Goal: Transaction & Acquisition: Purchase product/service

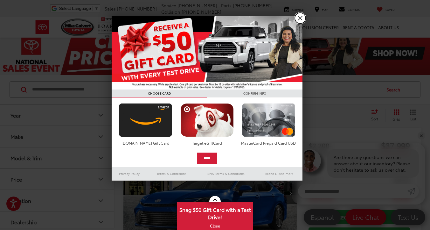
click at [299, 17] on link "X" at bounding box center [300, 18] width 11 height 11
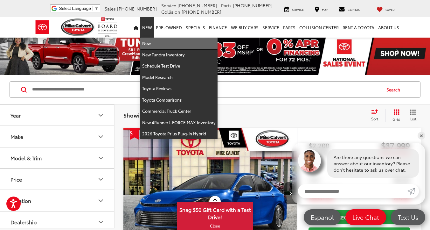
click at [155, 40] on link "New" at bounding box center [178, 43] width 77 height 11
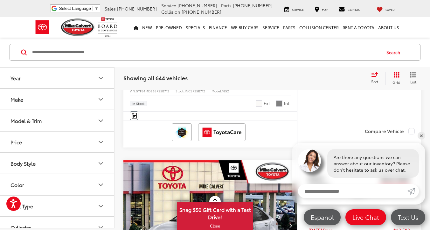
click at [71, 119] on button "Model & Trim" at bounding box center [57, 120] width 115 height 21
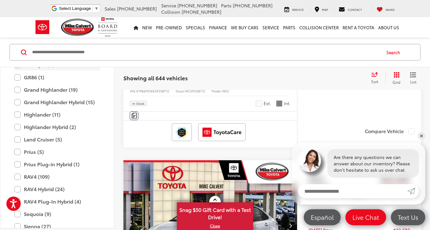
scroll to position [227, 0]
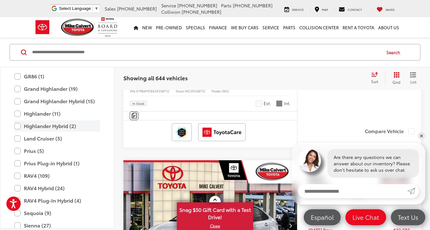
click at [70, 124] on label "Highlander Hybrid (2)" at bounding box center [57, 125] width 86 height 11
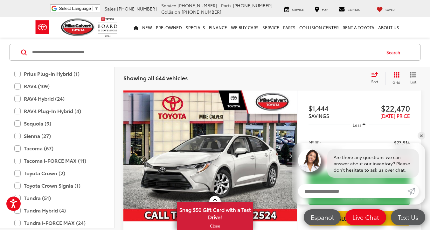
scroll to position [325, 0]
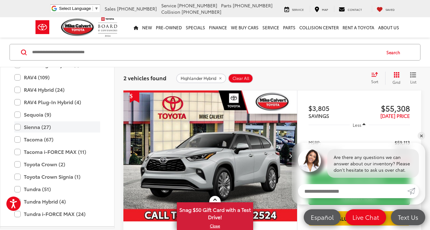
click at [65, 124] on label "Sienna (27)" at bounding box center [57, 126] width 86 height 11
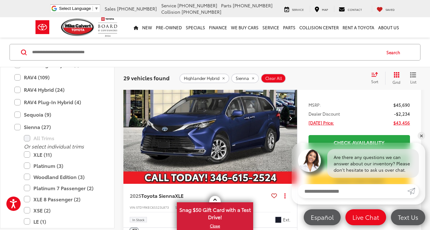
scroll to position [132, 0]
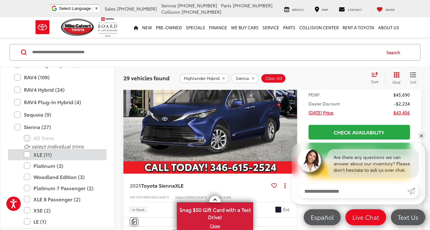
click at [62, 157] on label "XLE (11)" at bounding box center [62, 154] width 76 height 11
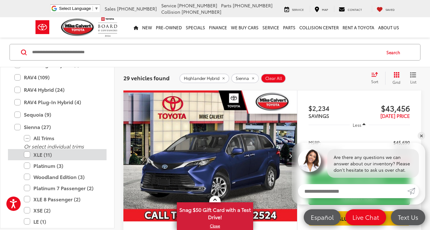
scroll to position [325, 0]
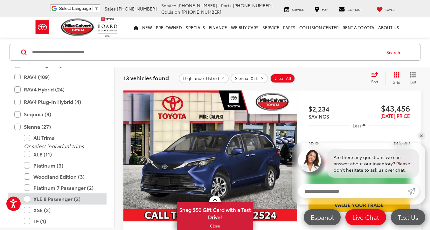
click at [72, 197] on label "XLE 8 Passenger (2)" at bounding box center [62, 198] width 76 height 11
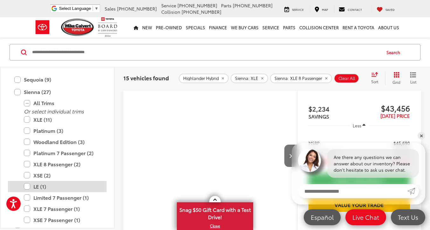
scroll to position [398, 0]
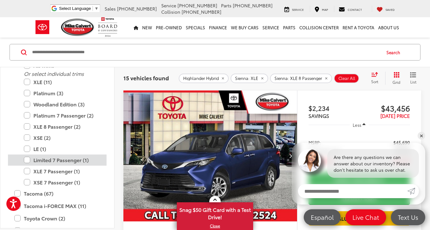
click at [79, 162] on label "Limited 7 Passenger (1)" at bounding box center [62, 159] width 76 height 11
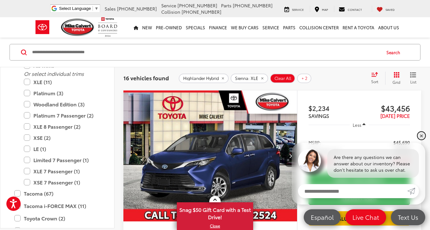
click at [422, 137] on link "✕" at bounding box center [422, 136] width 8 height 8
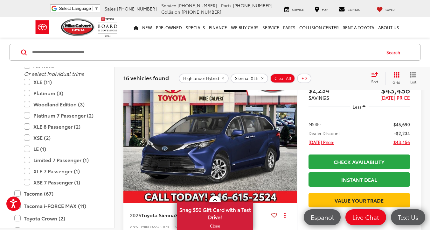
scroll to position [116, 0]
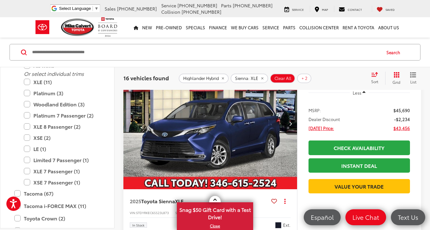
click at [292, 127] on button "Next image" at bounding box center [290, 123] width 13 height 22
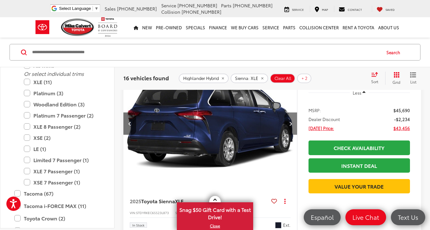
click at [292, 127] on button "Next image" at bounding box center [290, 123] width 13 height 22
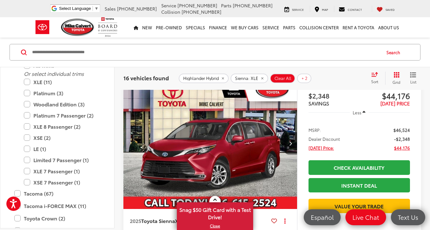
scroll to position [309, 0]
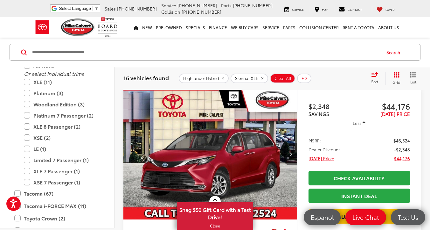
click at [284, 153] on button "Next image" at bounding box center [290, 154] width 13 height 22
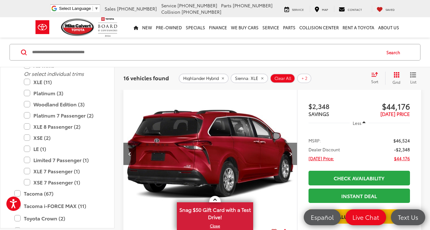
click at [284, 153] on button "Next image" at bounding box center [290, 154] width 13 height 22
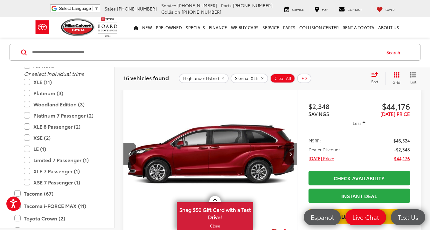
scroll to position [0, 349]
click at [284, 153] on button "Next image" at bounding box center [290, 154] width 13 height 22
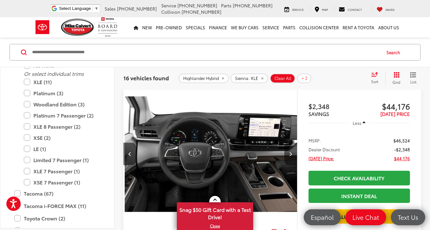
scroll to position [0, 524]
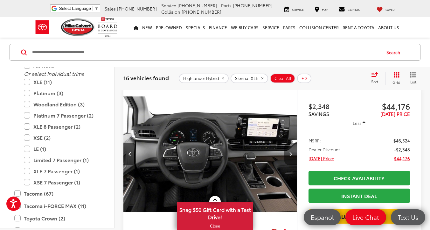
click at [284, 153] on button "Next image" at bounding box center [290, 154] width 13 height 22
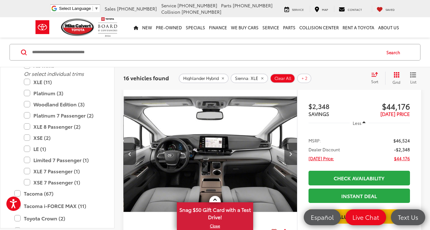
scroll to position [0, 699]
click at [284, 153] on button "Next image" at bounding box center [290, 154] width 13 height 22
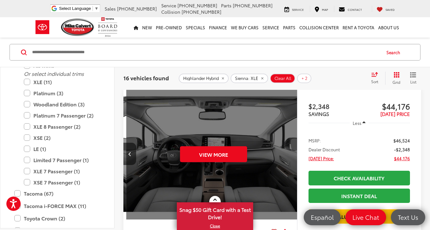
scroll to position [0, 873]
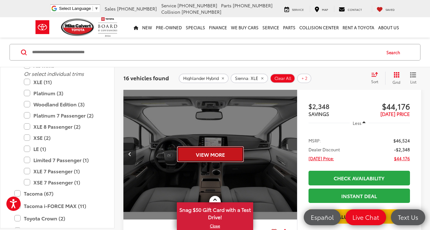
click at [236, 156] on button "View More" at bounding box center [210, 154] width 67 height 16
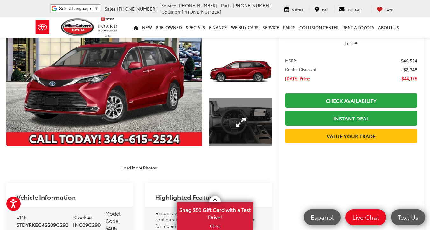
scroll to position [67, 0]
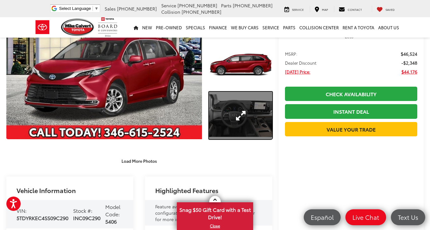
click at [232, 129] on link "Expand Photo 3" at bounding box center [240, 115] width 63 height 47
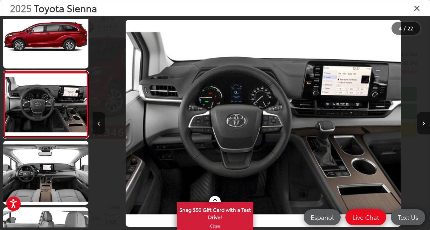
scroll to position [0, 1012]
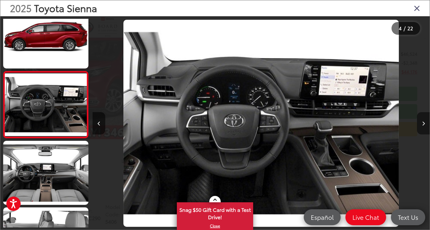
click at [421, 121] on button "Next image" at bounding box center [423, 123] width 13 height 22
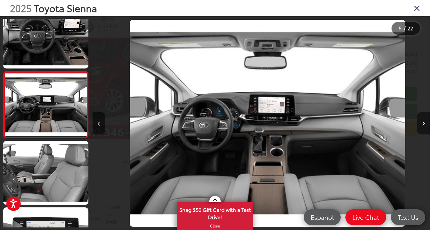
scroll to position [0, 1349]
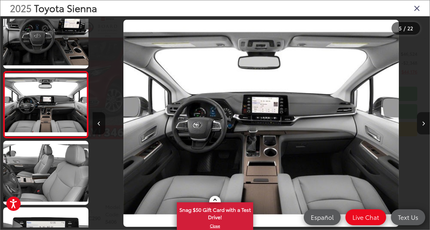
click at [421, 121] on button "Next image" at bounding box center [423, 123] width 13 height 22
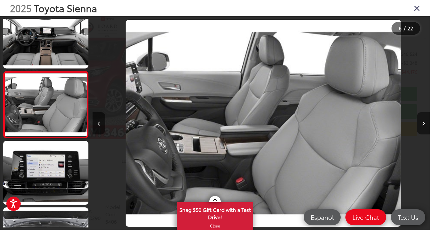
scroll to position [0, 1686]
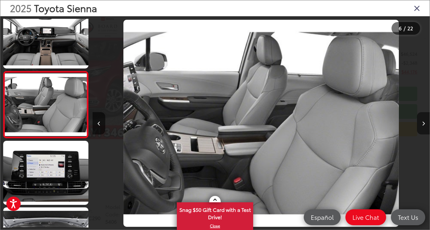
click at [421, 121] on button "Next image" at bounding box center [423, 123] width 13 height 22
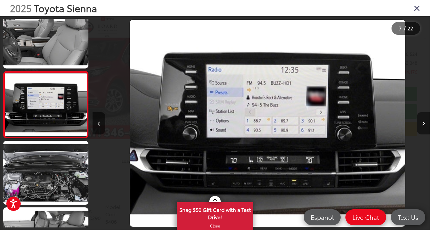
scroll to position [0, 2023]
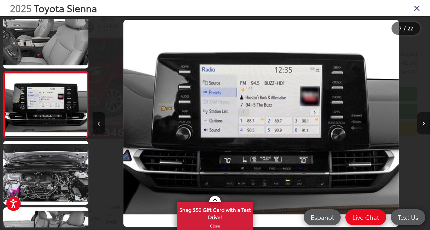
click at [421, 121] on button "Next image" at bounding box center [423, 123] width 13 height 22
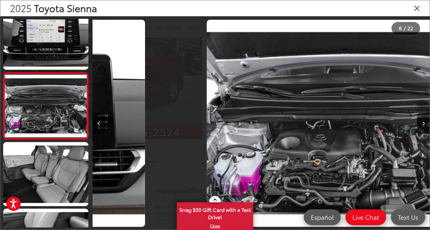
scroll to position [414, 0]
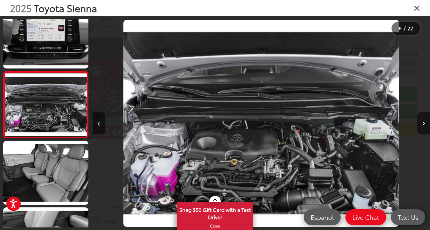
click at [421, 121] on button "Next image" at bounding box center [423, 123] width 13 height 22
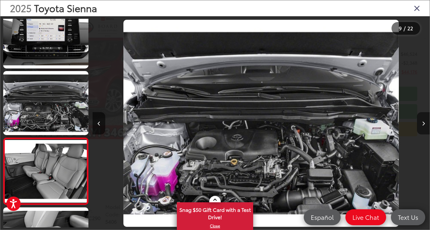
scroll to position [0, 0]
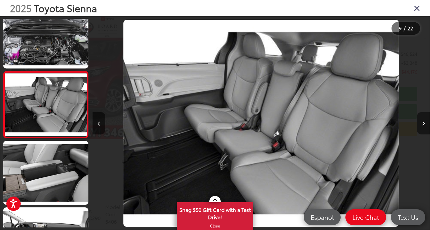
click at [421, 121] on button "Next image" at bounding box center [423, 123] width 13 height 22
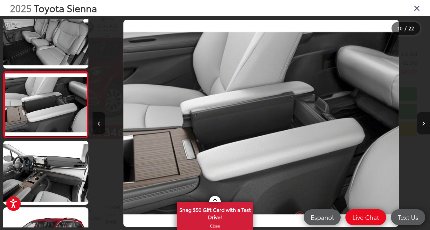
click at [421, 121] on button "Next image" at bounding box center [423, 123] width 13 height 22
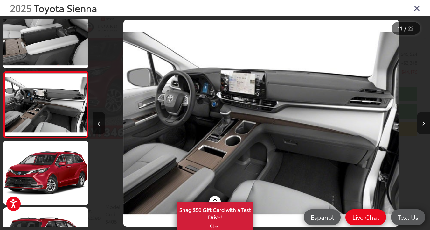
click at [421, 121] on button "Next image" at bounding box center [423, 123] width 13 height 22
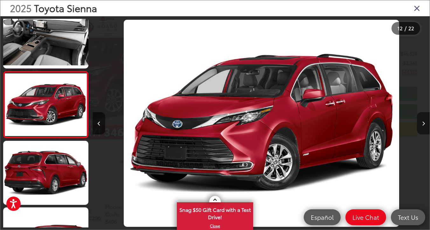
click at [421, 121] on button "Next image" at bounding box center [423, 123] width 13 height 22
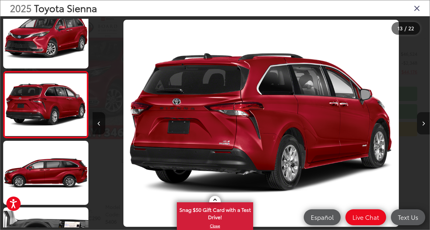
click at [421, 121] on button "Next image" at bounding box center [423, 123] width 13 height 22
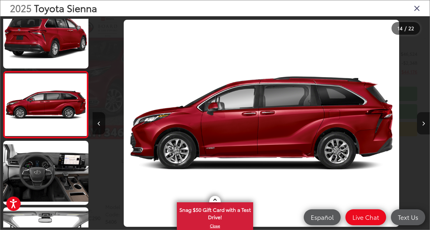
click at [421, 121] on button "Next image" at bounding box center [423, 123] width 13 height 22
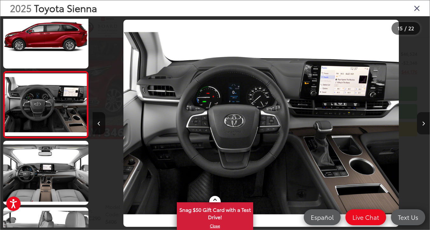
click at [422, 121] on button "Next image" at bounding box center [423, 123] width 13 height 22
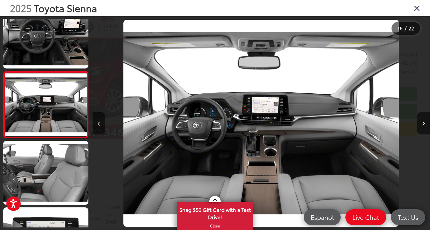
click at [414, 10] on icon "Close gallery" at bounding box center [417, 8] width 6 height 8
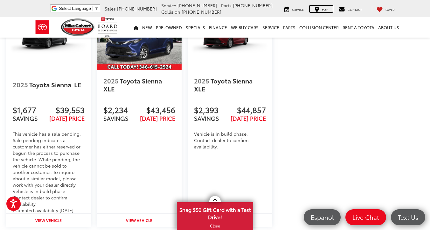
click at [326, 10] on span "Map" at bounding box center [325, 9] width 6 height 4
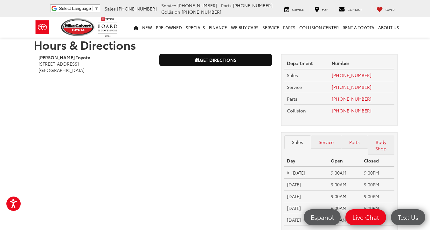
click at [228, 60] on link "Get Directions" at bounding box center [216, 59] width 112 height 11
